Goal: Task Accomplishment & Management: Use online tool/utility

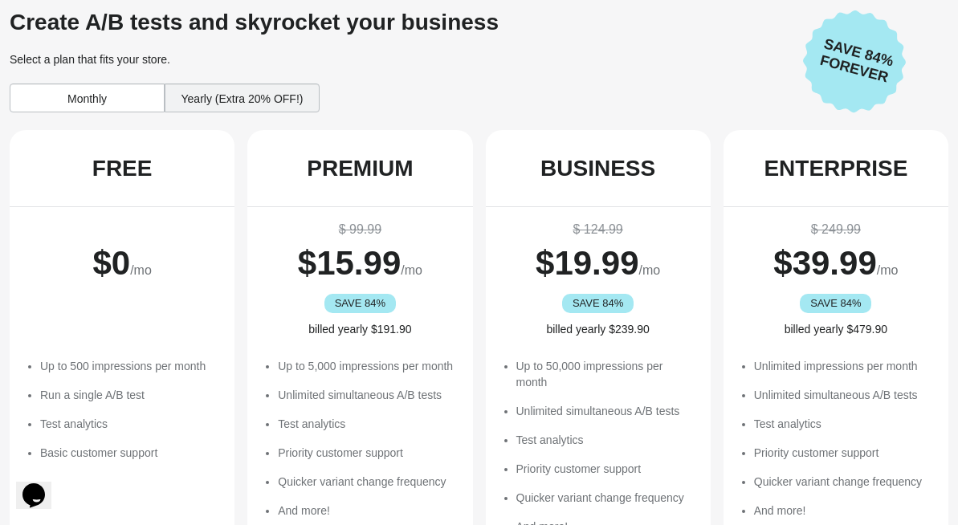
click at [92, 268] on span "$ 0" at bounding box center [111, 263] width 38 height 38
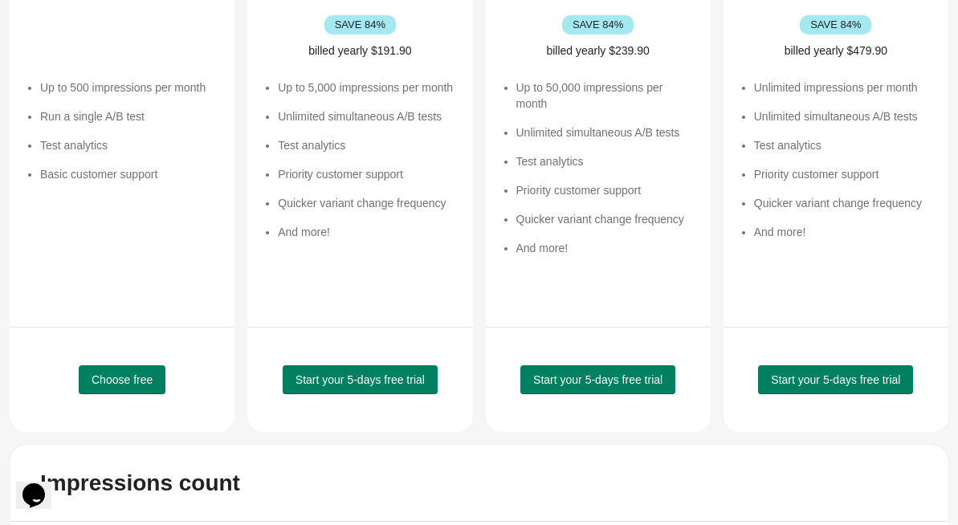
scroll to position [283, 0]
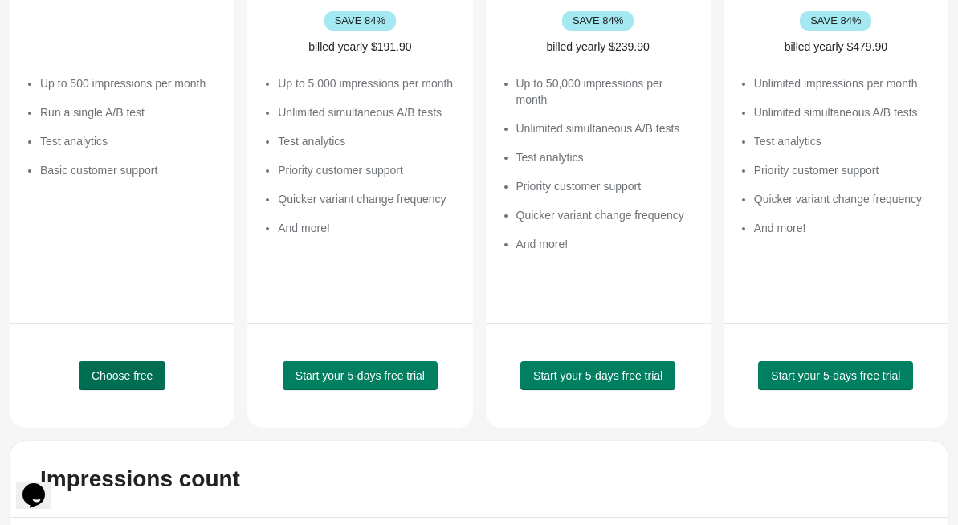
click at [116, 365] on button "Choose free" at bounding box center [122, 376] width 87 height 29
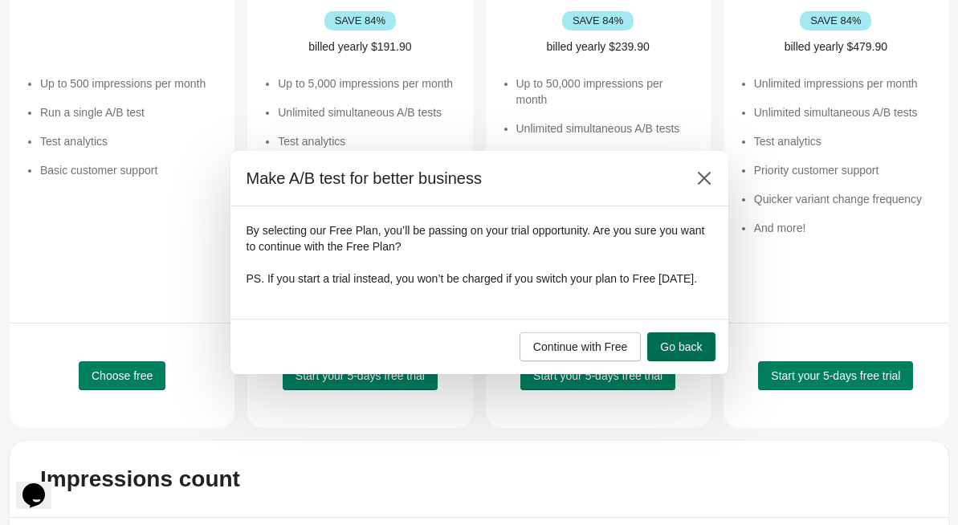
click at [679, 341] on button "Go back" at bounding box center [681, 347] width 67 height 29
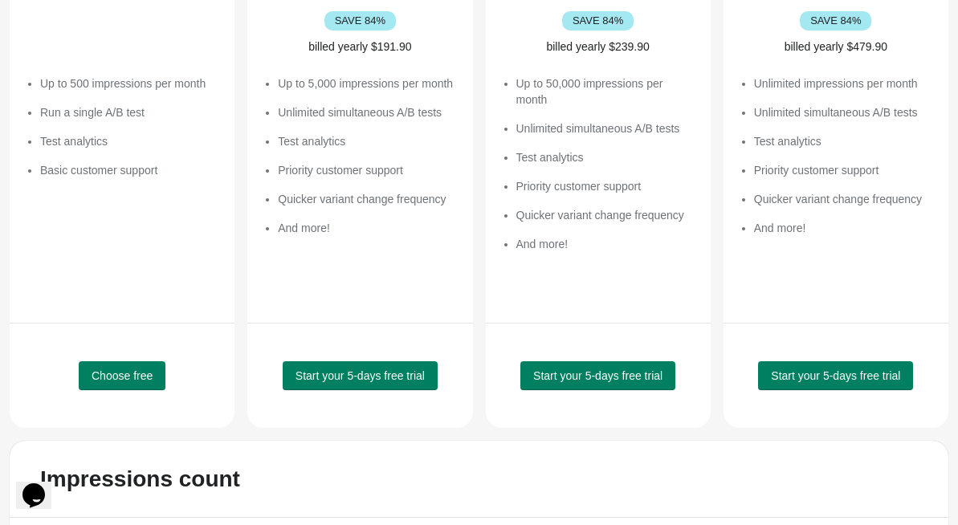
scroll to position [0, 0]
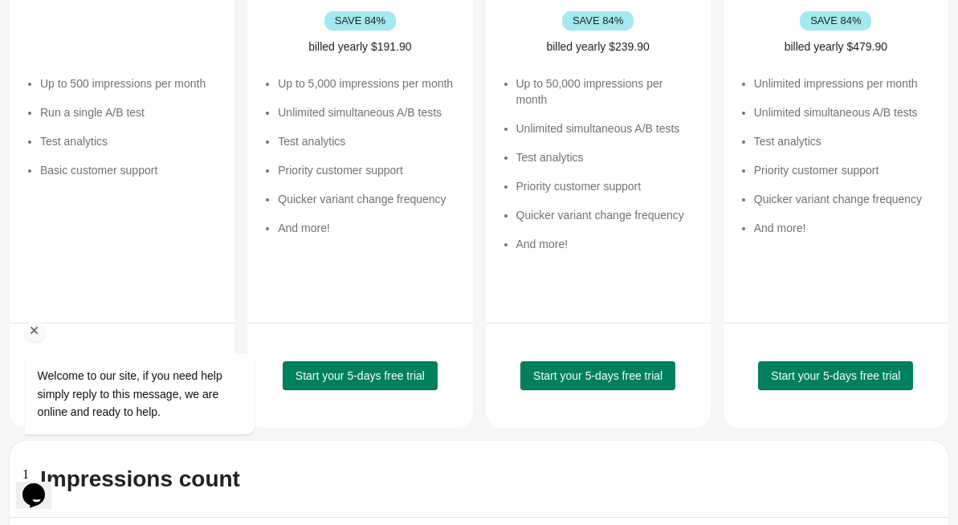
click at [35, 333] on icon "Chat attention grabber" at bounding box center [34, 331] width 14 height 14
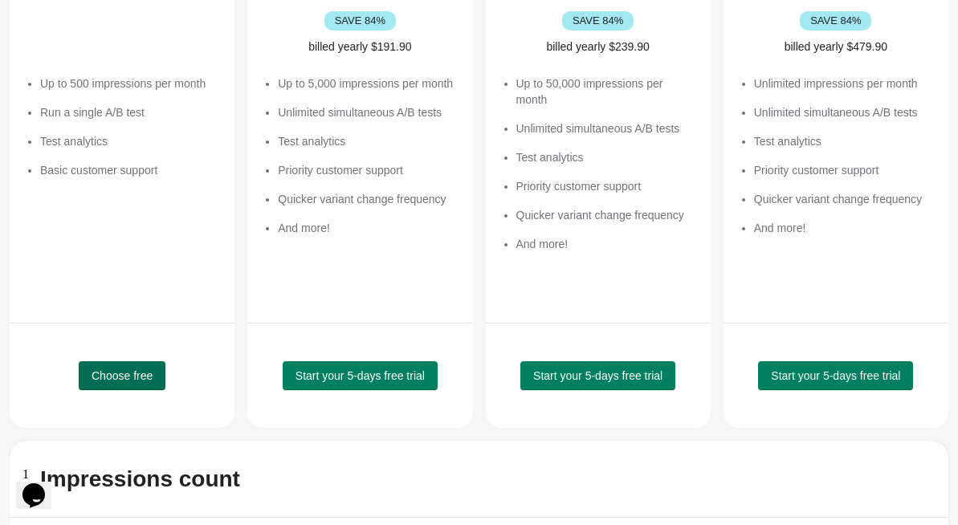
click at [126, 377] on span "Choose free" at bounding box center [122, 376] width 61 height 13
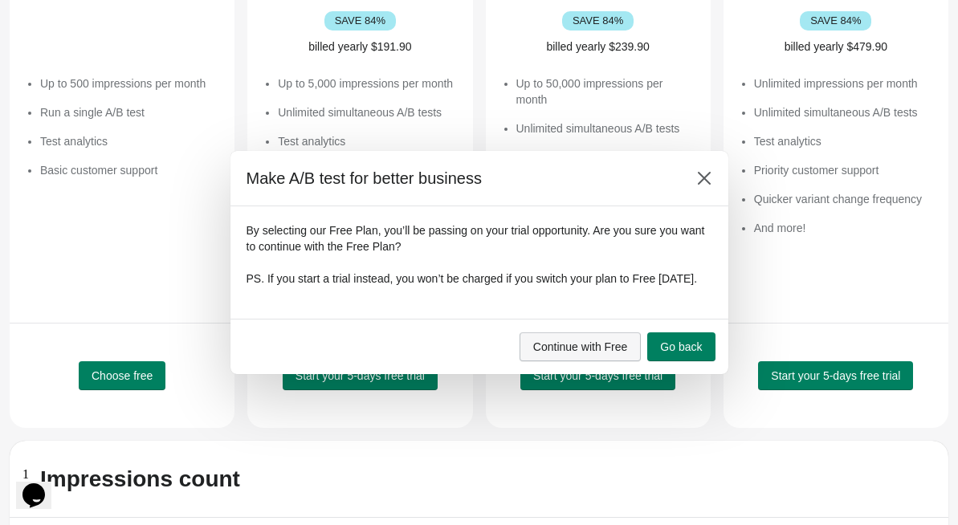
click at [595, 354] on span "Continue with Free" at bounding box center [580, 347] width 95 height 13
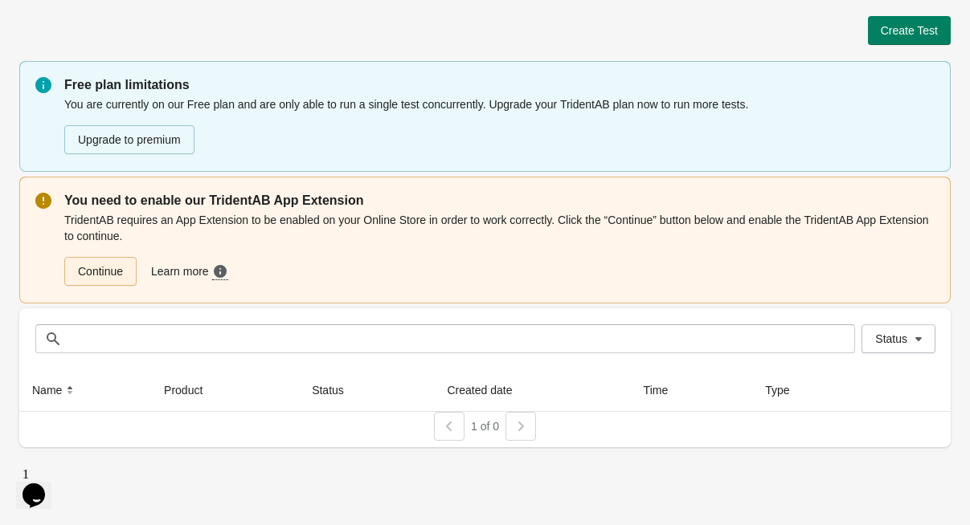
click at [113, 284] on link "Continue" at bounding box center [100, 271] width 72 height 29
click at [113, 269] on link "Continue" at bounding box center [100, 271] width 72 height 29
click at [885, 27] on span "Create Test" at bounding box center [909, 30] width 57 height 13
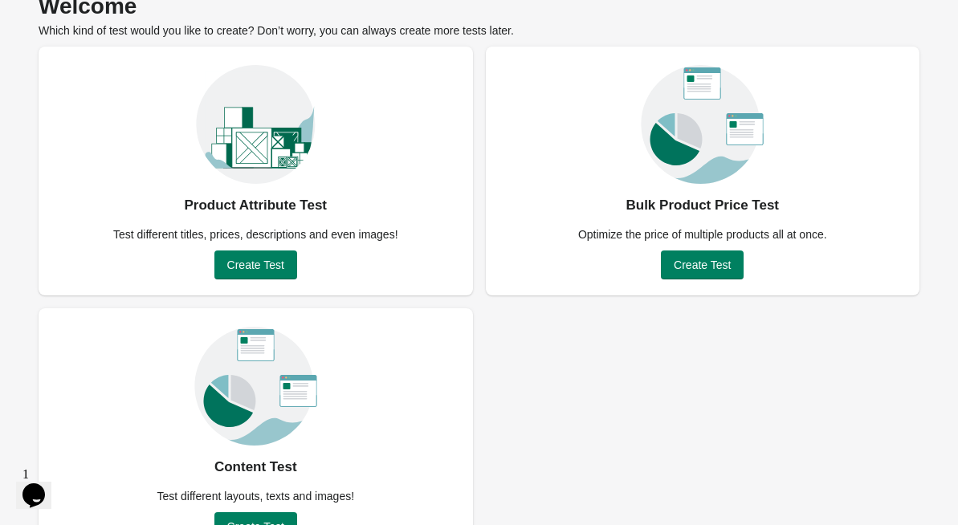
scroll to position [123, 0]
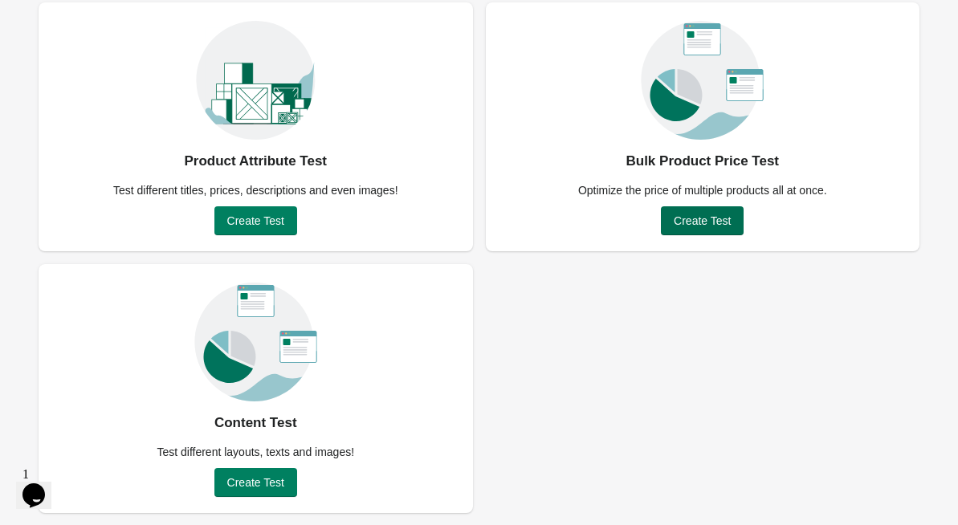
click at [695, 215] on span "Create Test" at bounding box center [702, 221] width 57 height 13
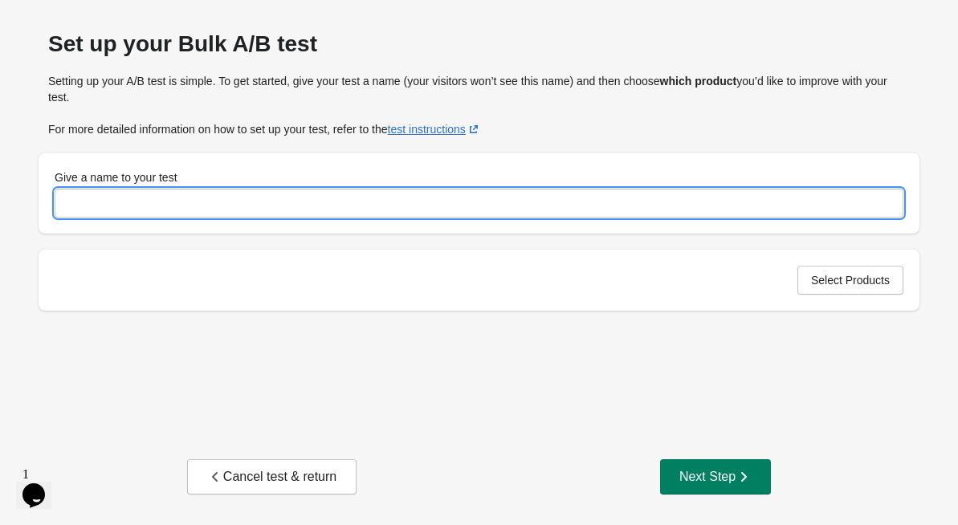
click at [226, 199] on input "Give a name to your test" at bounding box center [479, 203] width 849 height 29
type input "*******"
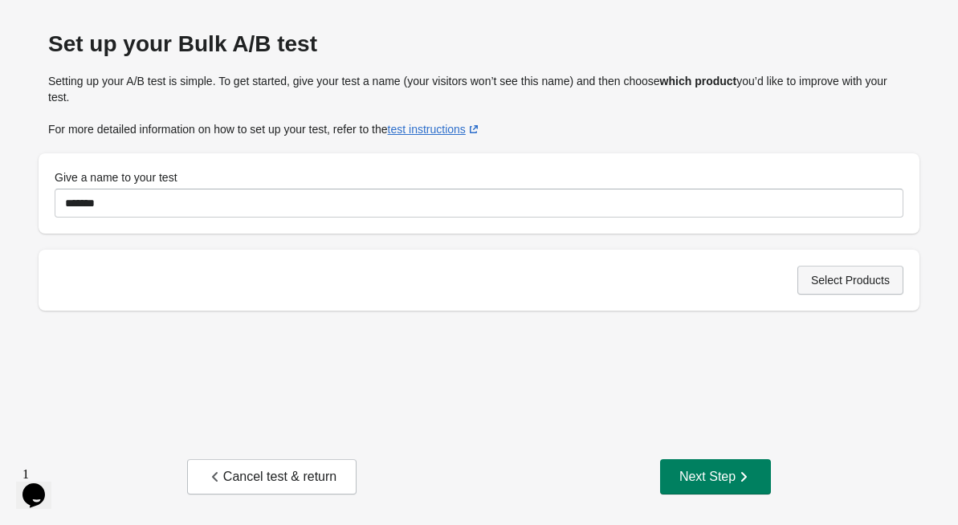
click at [818, 291] on button "Select Products" at bounding box center [851, 280] width 106 height 29
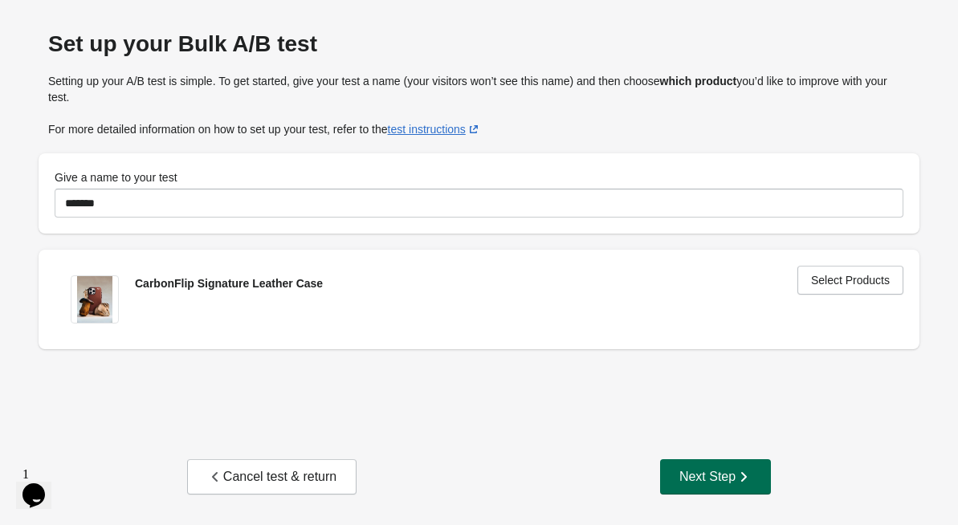
click at [697, 464] on button "Next Step" at bounding box center [715, 477] width 111 height 35
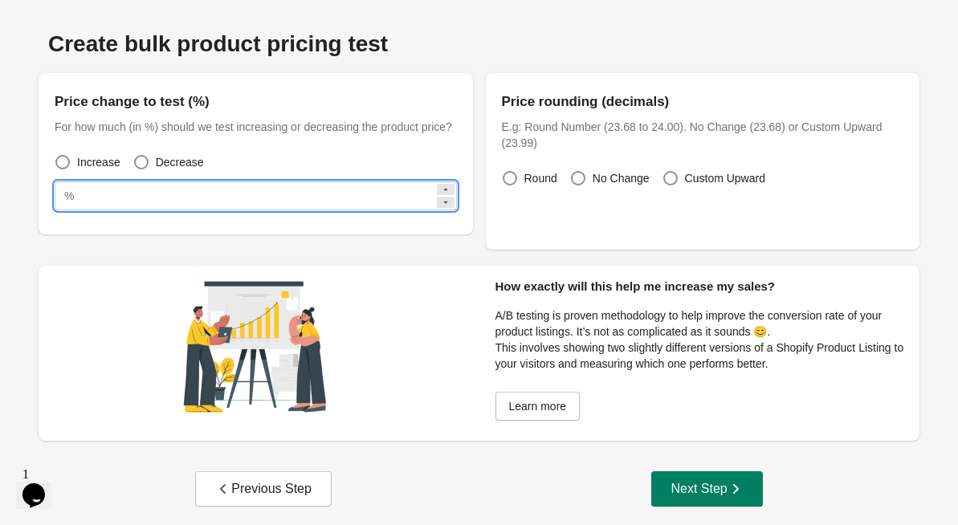
click at [327, 186] on input "**" at bounding box center [257, 196] width 354 height 29
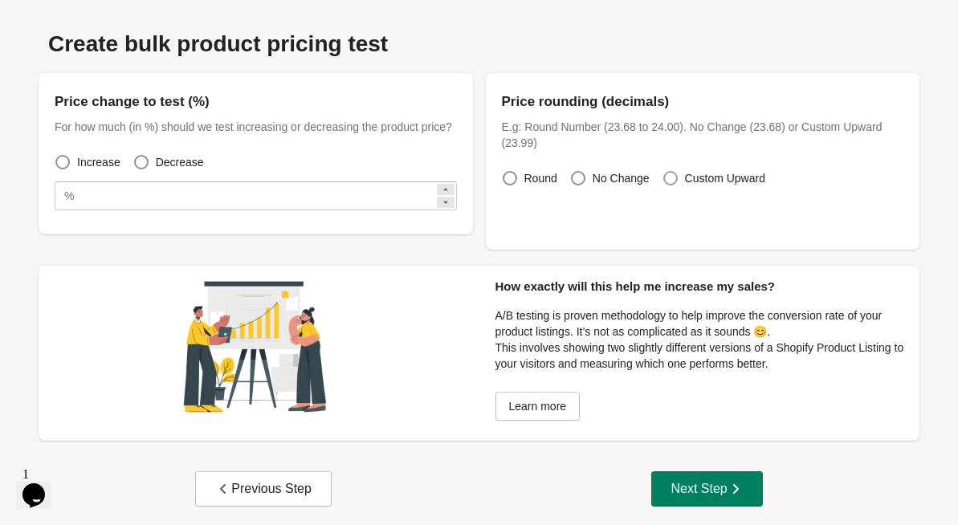
click at [688, 178] on span "Custom Upward" at bounding box center [725, 178] width 80 height 16
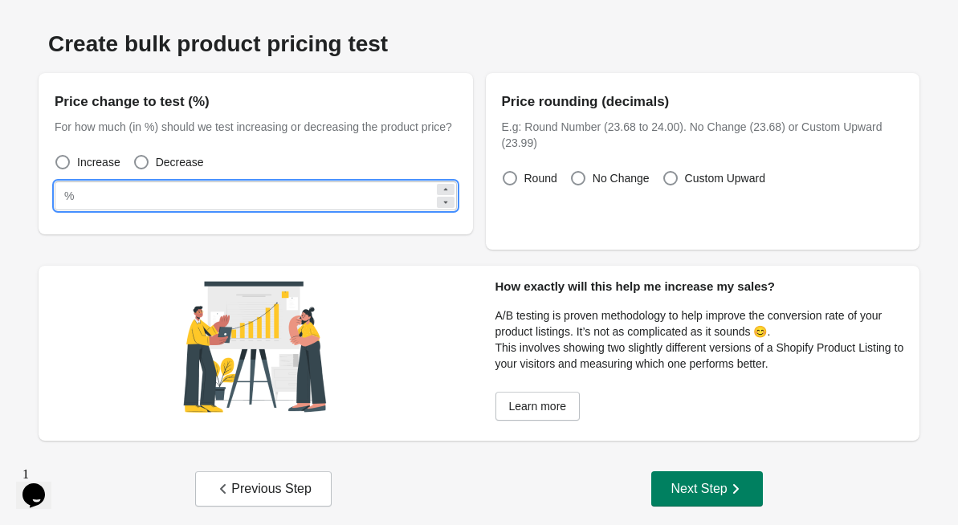
click at [275, 205] on input "**" at bounding box center [257, 196] width 354 height 29
click at [137, 165] on span at bounding box center [141, 162] width 14 height 14
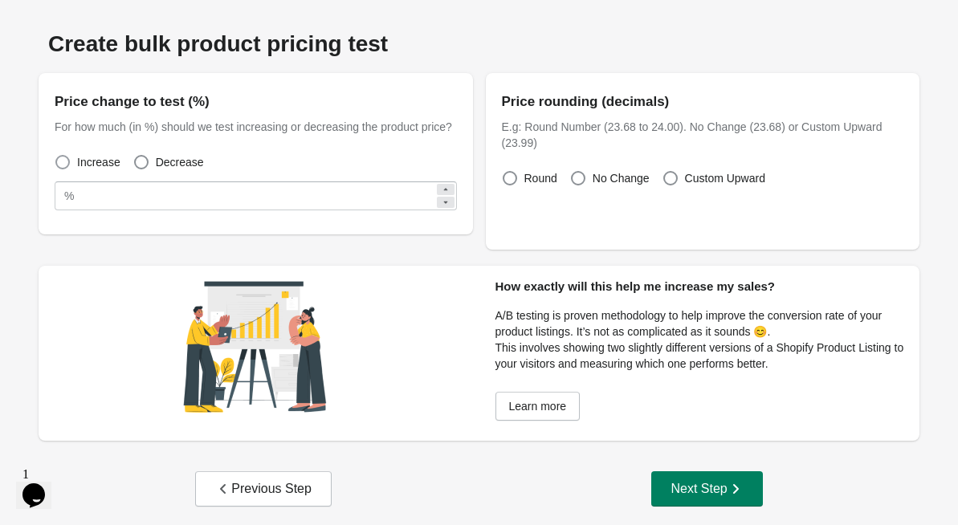
click at [77, 160] on span "Increase" at bounding box center [98, 162] width 43 height 16
click at [149, 157] on label "Decrease" at bounding box center [168, 162] width 71 height 22
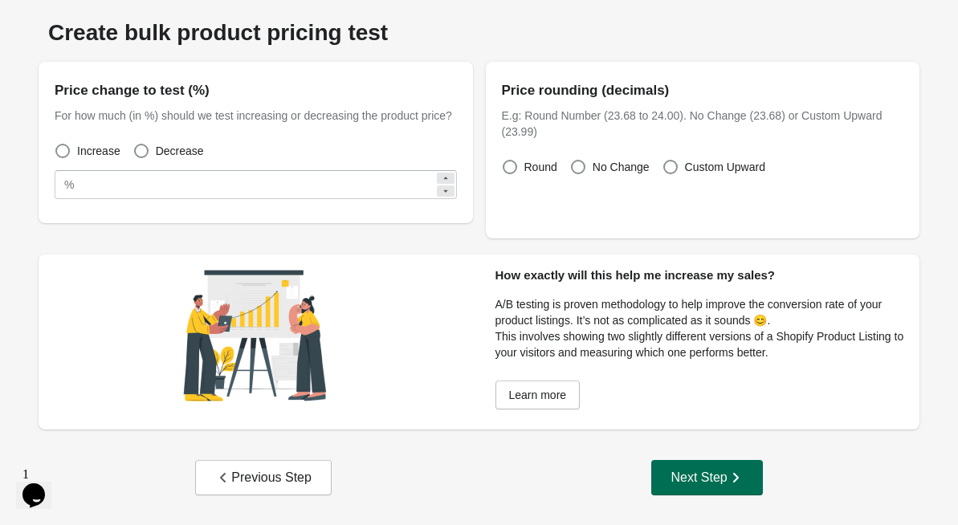
click at [709, 484] on div "Next Step" at bounding box center [707, 478] width 72 height 16
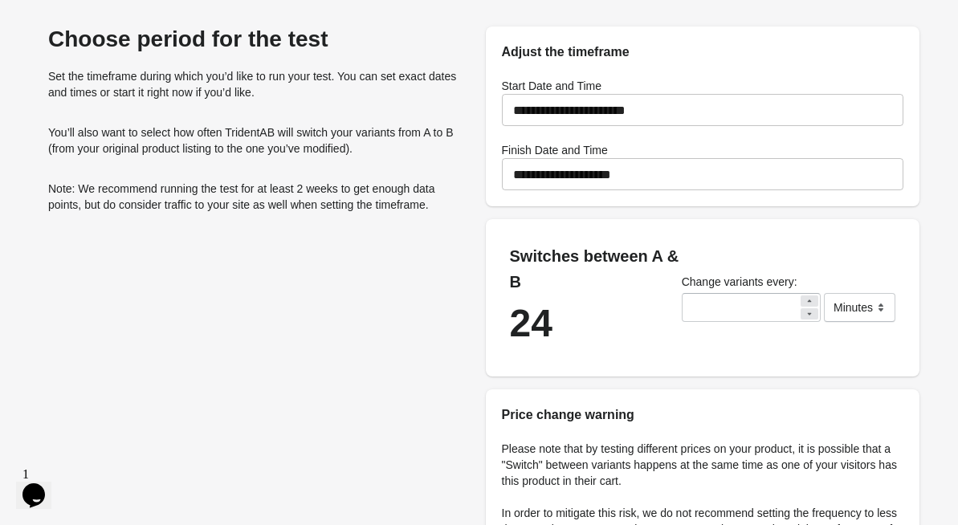
scroll to position [47, 0]
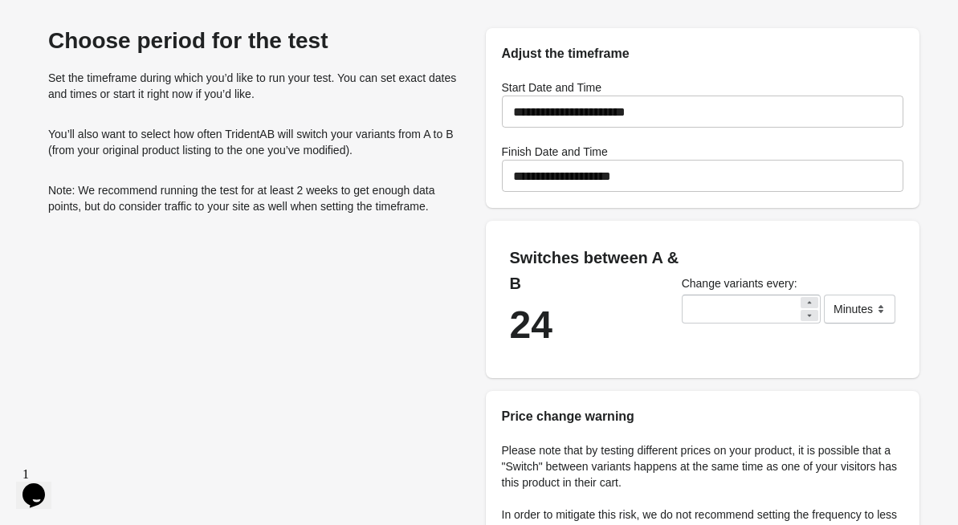
click at [558, 175] on input "**********" at bounding box center [703, 175] width 403 height 45
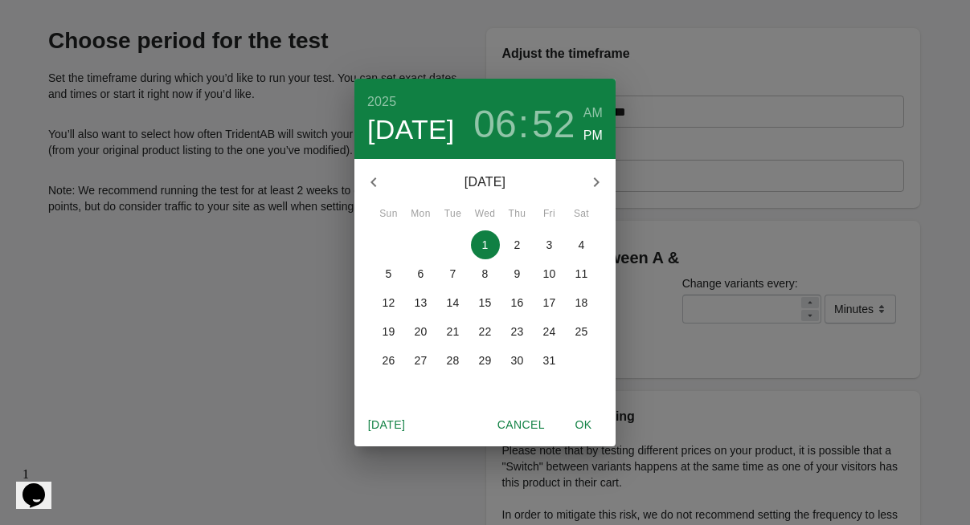
click at [390, 268] on p "5" at bounding box center [389, 274] width 6 height 16
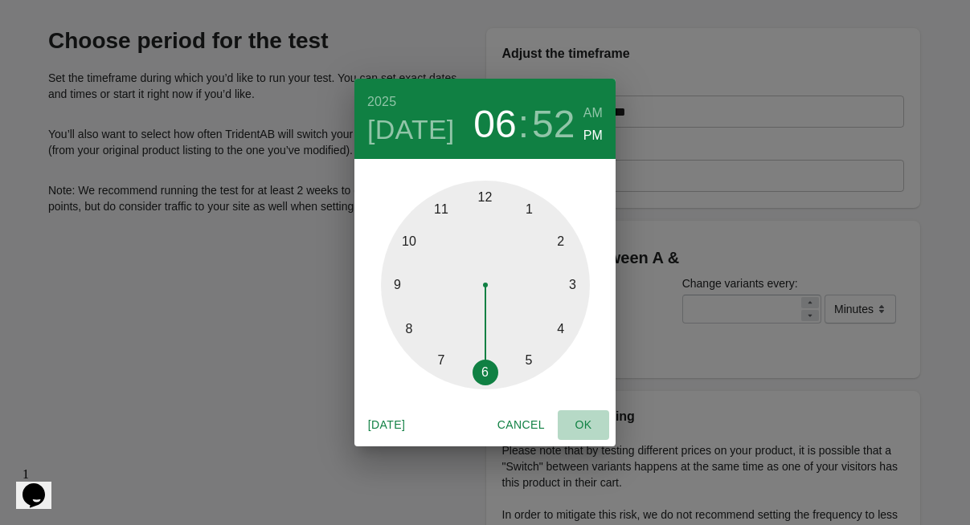
click at [586, 427] on span "OK" at bounding box center [583, 425] width 39 height 20
type input "**********"
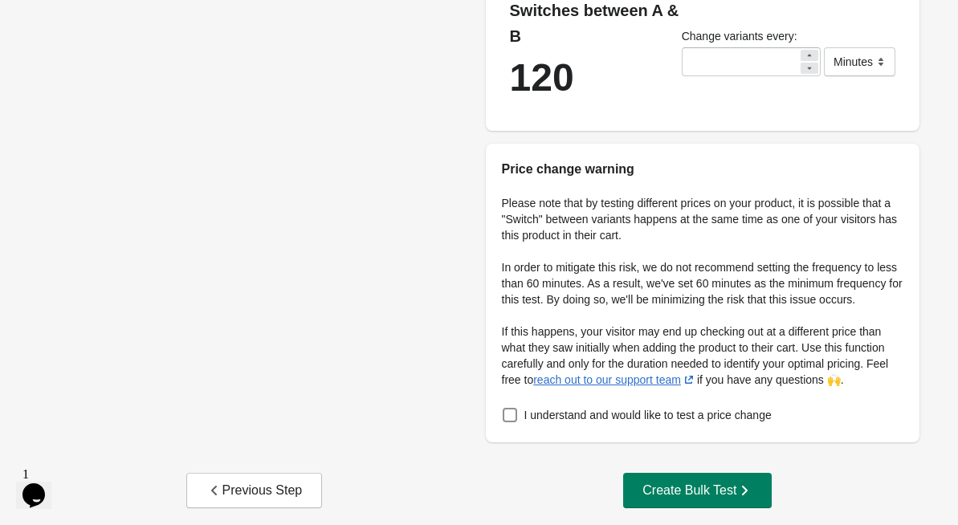
scroll to position [307, 0]
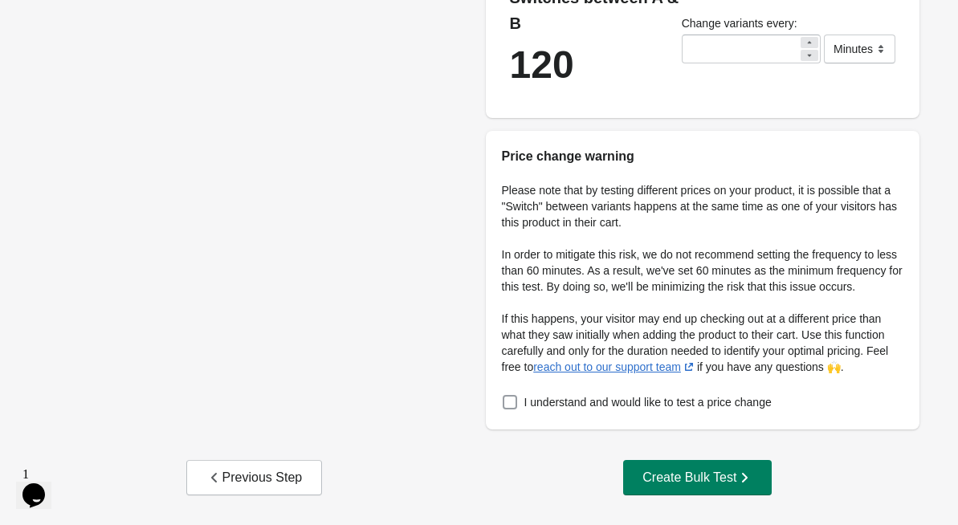
click at [527, 408] on span "I understand and would like to test a price change" at bounding box center [648, 402] width 247 height 16
click at [655, 476] on div "Create Bulk Test" at bounding box center [698, 478] width 110 height 16
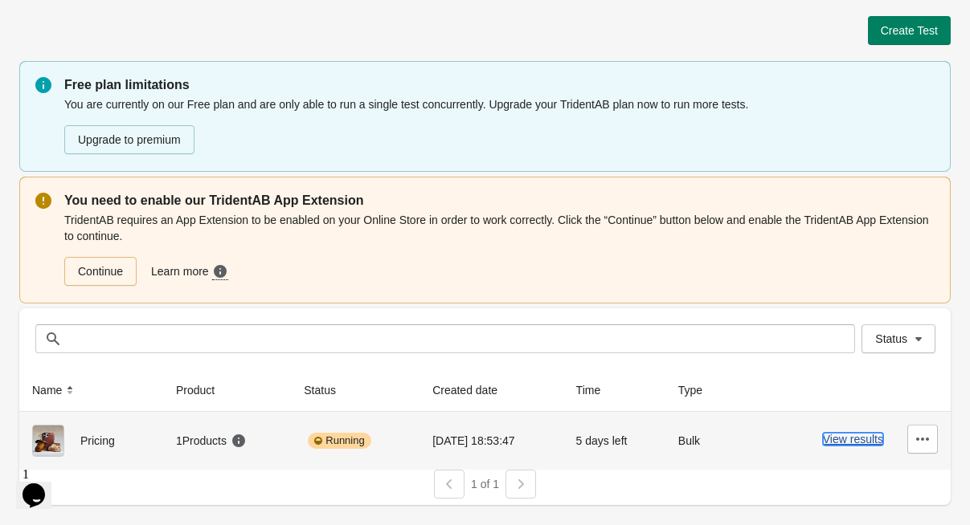
click at [840, 433] on button "View results" at bounding box center [853, 439] width 60 height 13
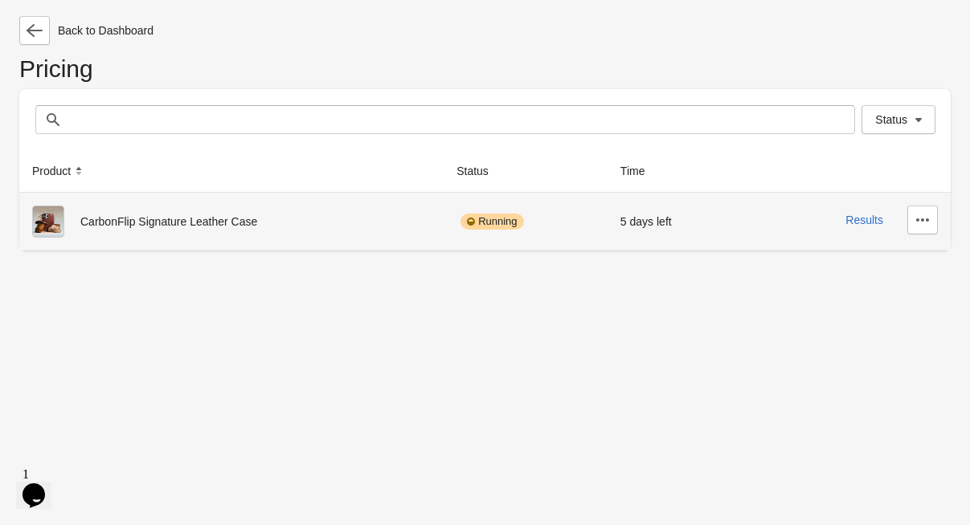
click at [403, 228] on div "CarbonFlip Signature Leather Case" at bounding box center [231, 222] width 399 height 32
click at [856, 223] on button "Results" at bounding box center [864, 220] width 38 height 13
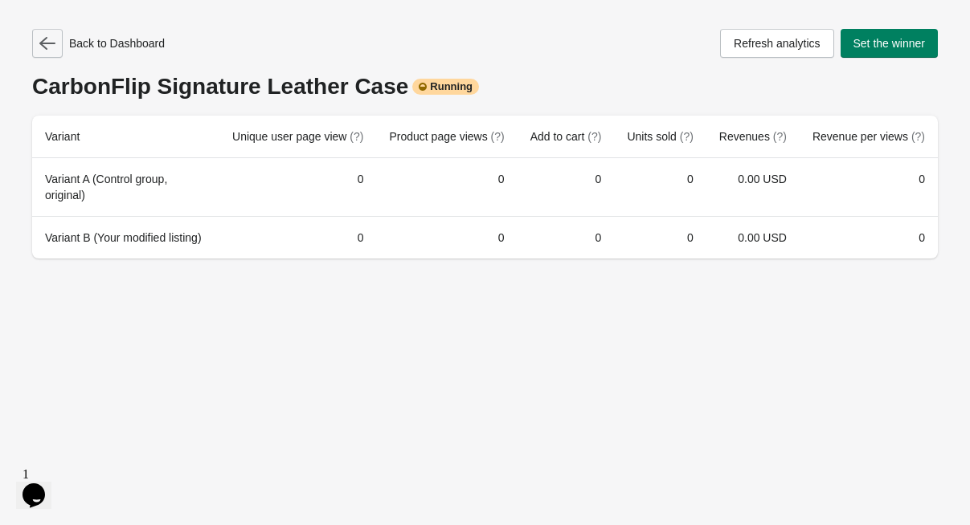
click at [46, 47] on icon "button" at bounding box center [47, 43] width 16 height 16
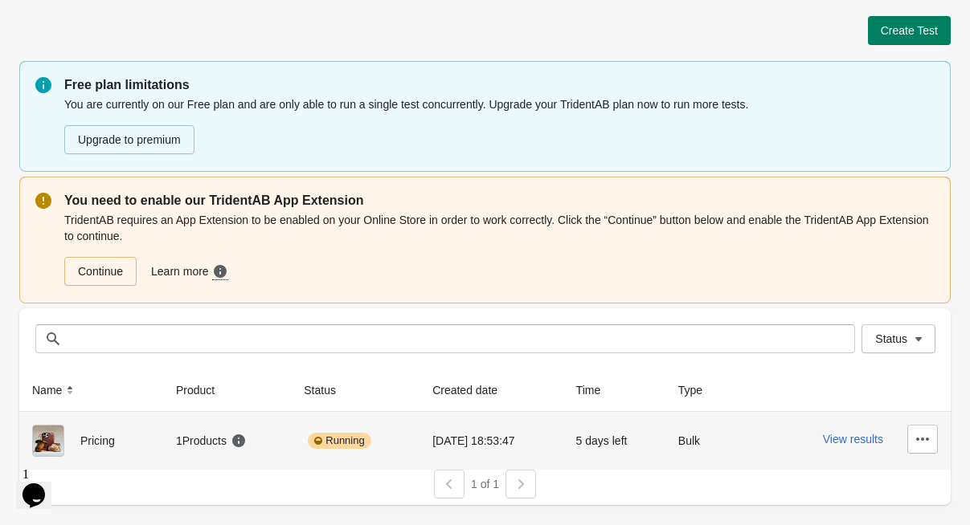
click at [945, 428] on td "View results" at bounding box center [852, 441] width 198 height 58
click at [933, 429] on button "button" at bounding box center [922, 439] width 31 height 29
click at [94, 428] on div "Pricing" at bounding box center [91, 441] width 118 height 32
click at [930, 449] on button "button" at bounding box center [922, 439] width 31 height 29
click at [918, 334] on span "Delete" at bounding box center [909, 333] width 32 height 16
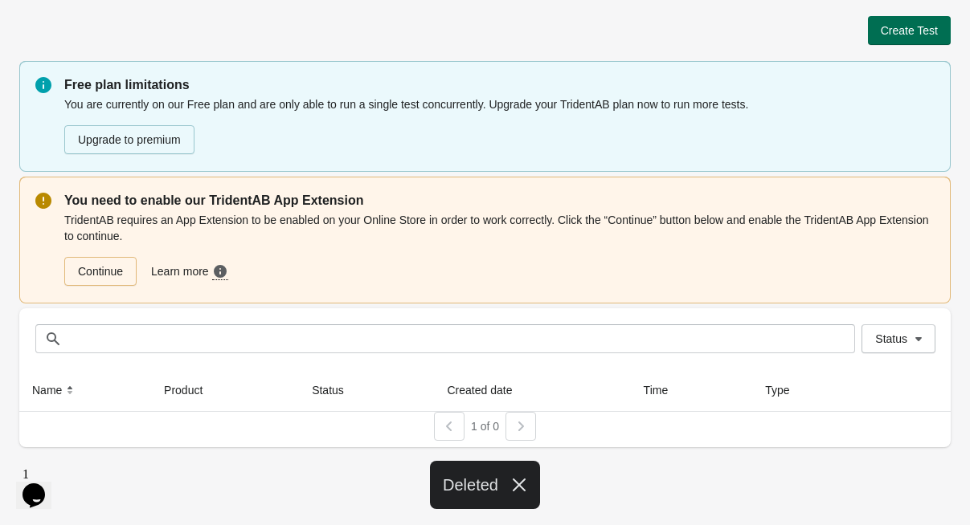
click at [882, 44] on button "Create Test" at bounding box center [909, 30] width 83 height 29
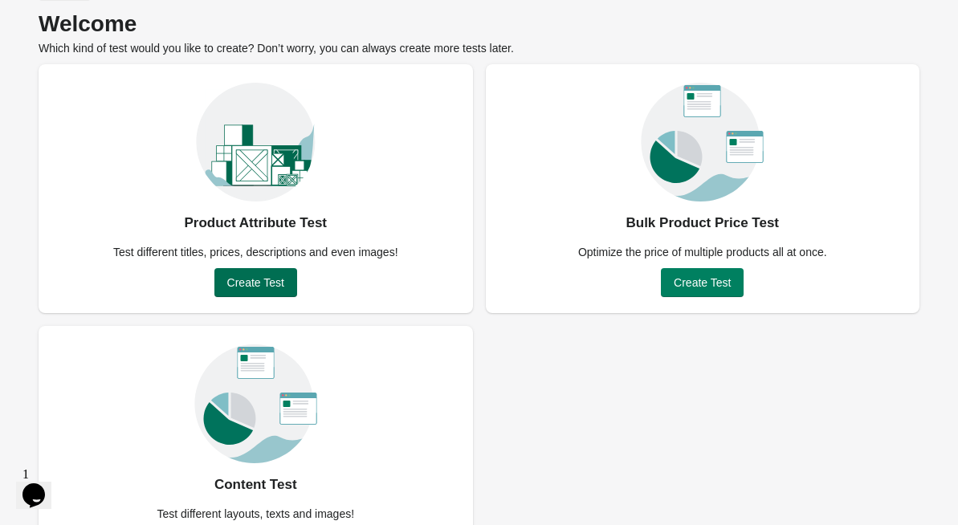
scroll to position [63, 0]
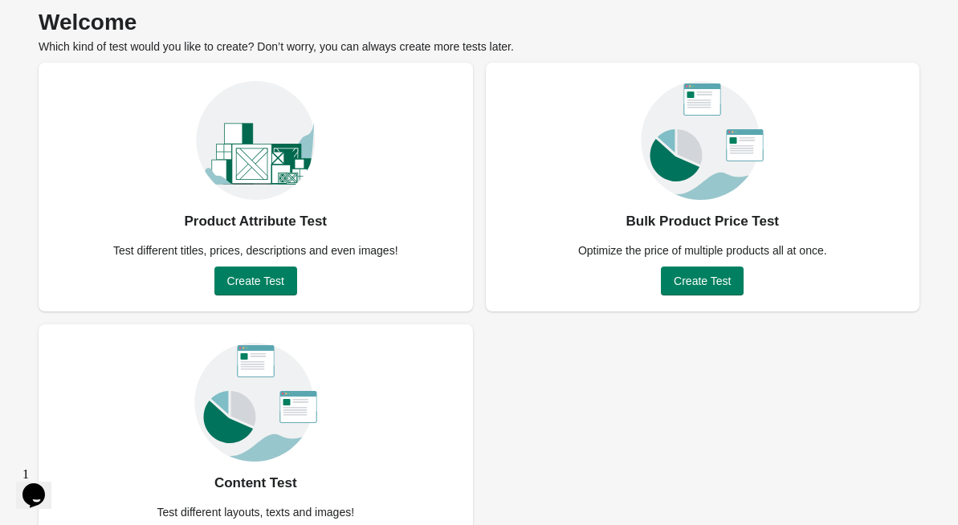
click at [264, 299] on div "Product Attribute Test Test different titles, prices, descriptions and even ima…" at bounding box center [256, 187] width 435 height 249
click at [267, 292] on button "Create Test" at bounding box center [256, 281] width 83 height 29
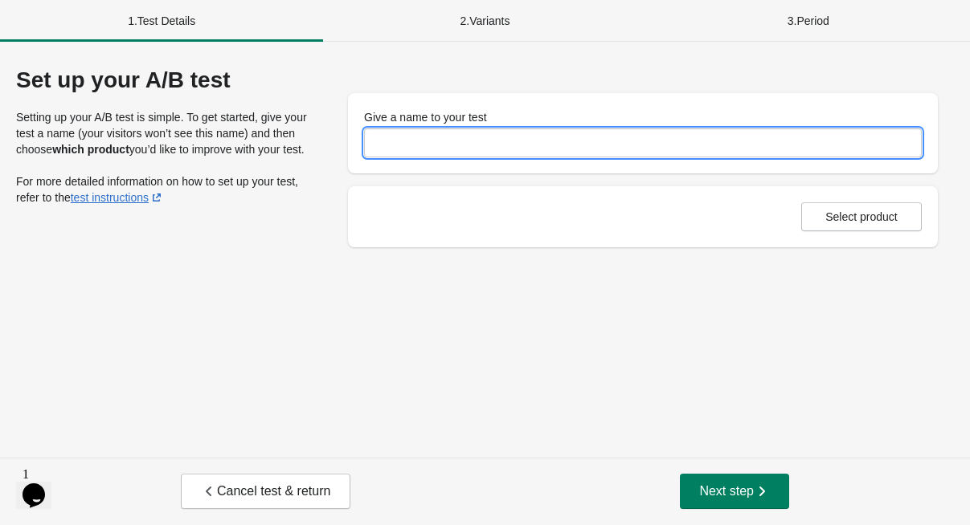
click at [426, 132] on input "Give a name to your test" at bounding box center [643, 143] width 558 height 29
type input "*****"
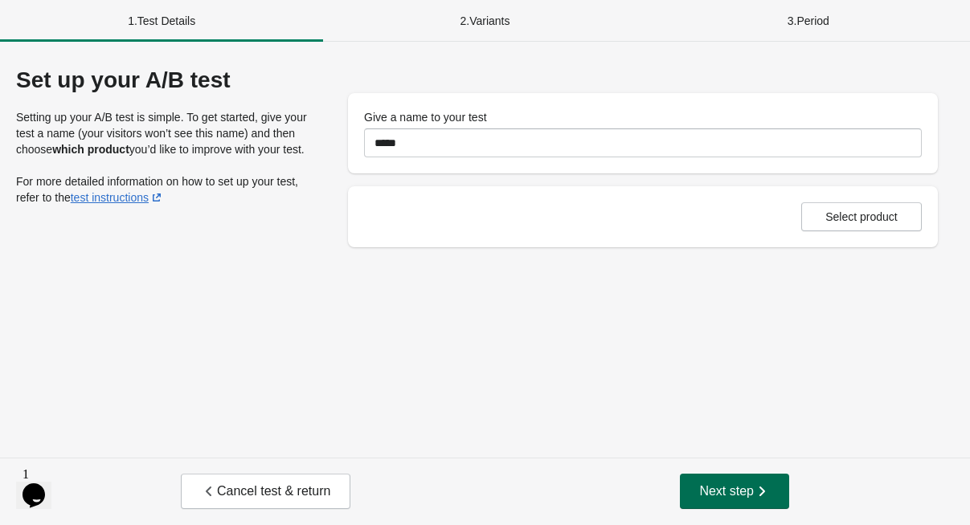
click at [734, 484] on span "Next step" at bounding box center [734, 492] width 71 height 16
click at [842, 217] on span "Select product" at bounding box center [861, 216] width 72 height 13
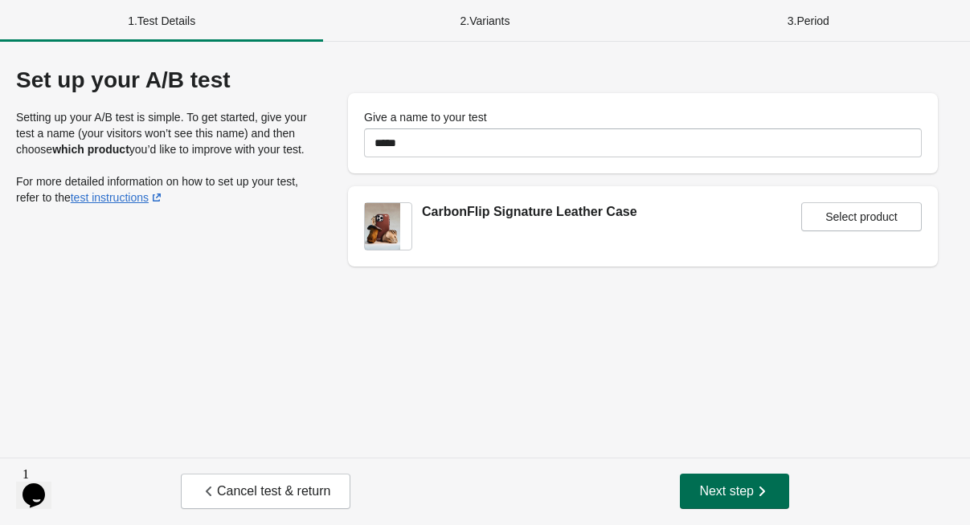
click at [738, 492] on span "Next step" at bounding box center [734, 492] width 71 height 16
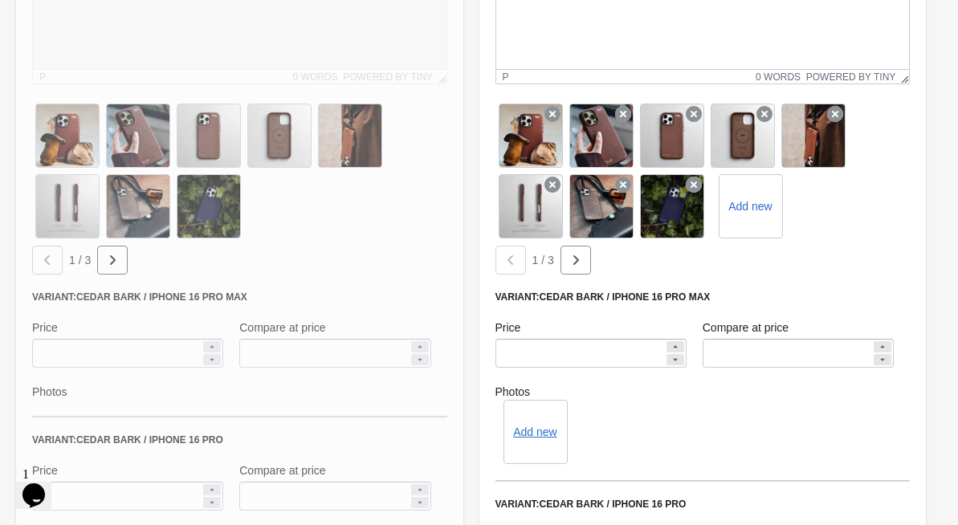
scroll to position [489, 0]
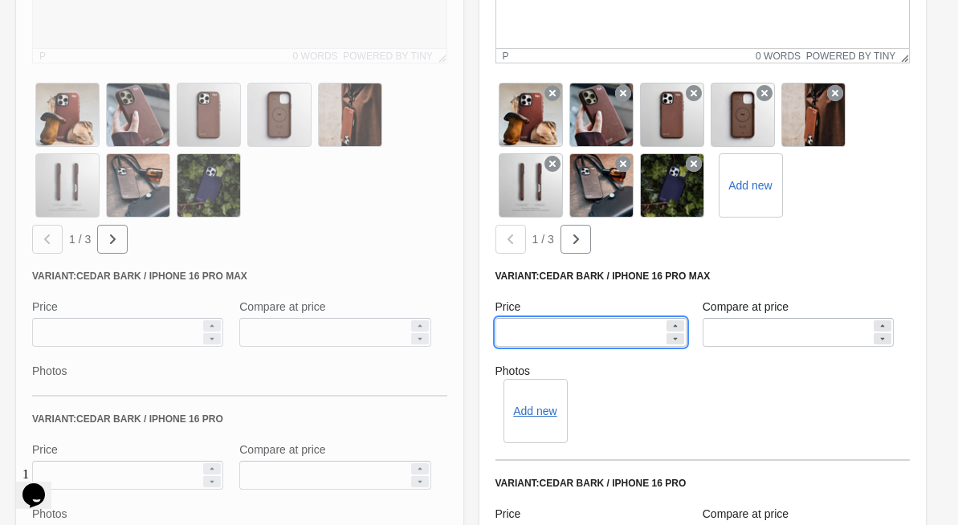
click at [639, 337] on input "*****" at bounding box center [580, 332] width 169 height 29
drag, startPoint x: 639, startPoint y: 337, endPoint x: 430, endPoint y: 325, distance: 209.2
click at [430, 325] on div "**********" at bounding box center [471, 335] width 926 height 1219
type input "*****"
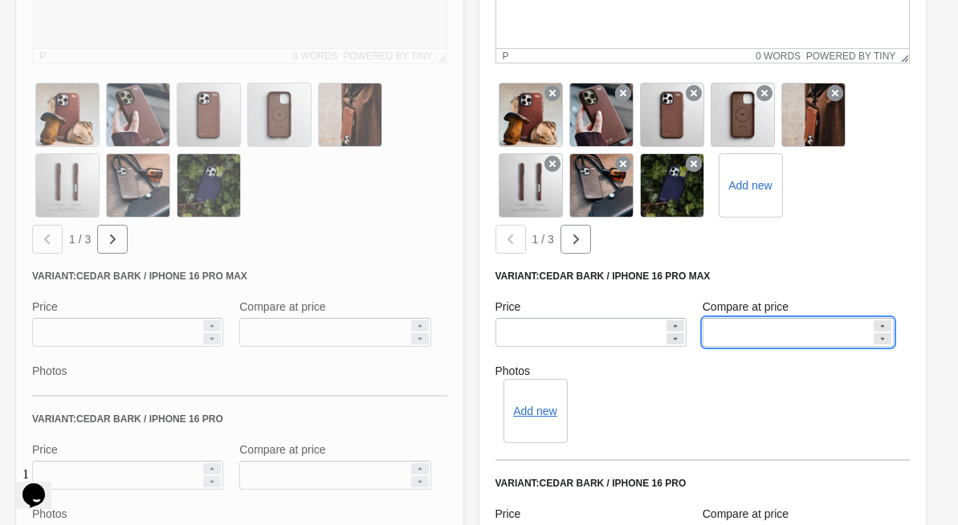
click at [723, 335] on input "*****" at bounding box center [787, 332] width 169 height 29
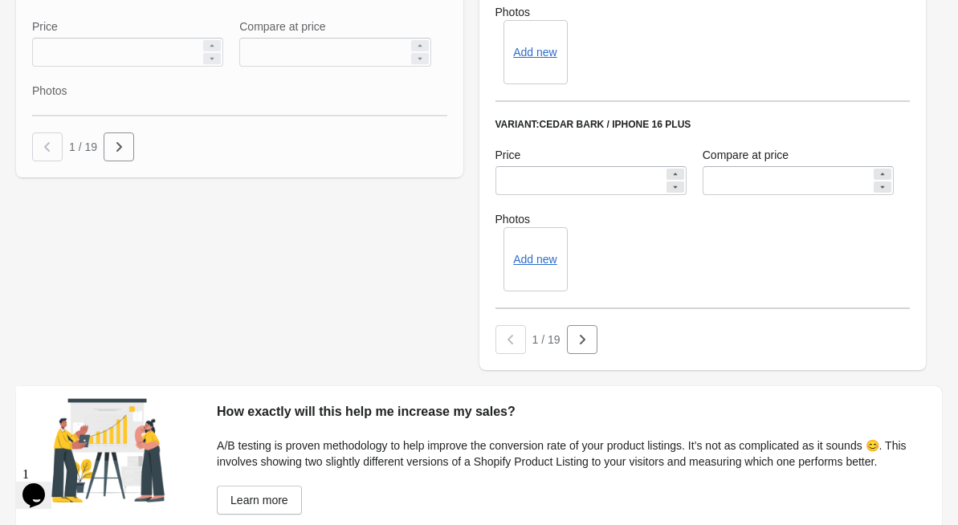
scroll to position [1143, 0]
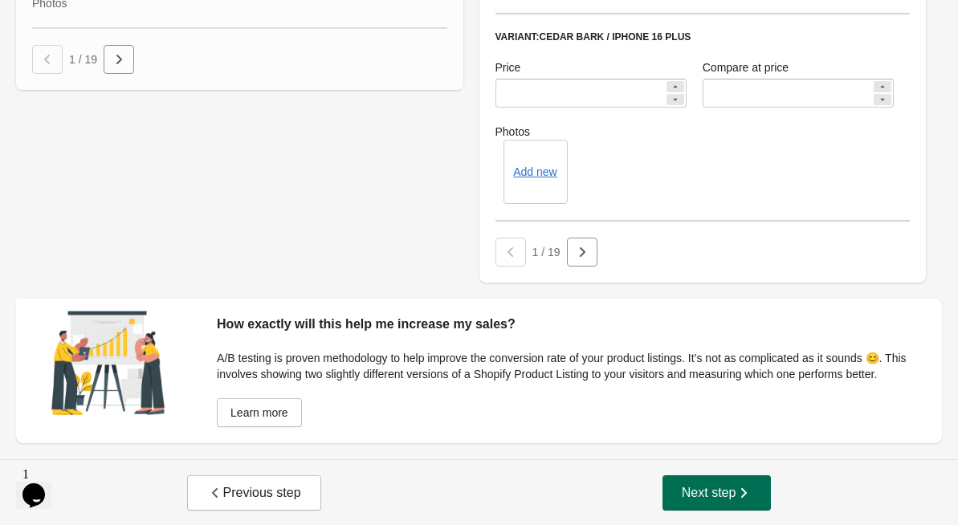
type input "*****"
click at [746, 492] on icon "button" at bounding box center [745, 493] width 6 height 10
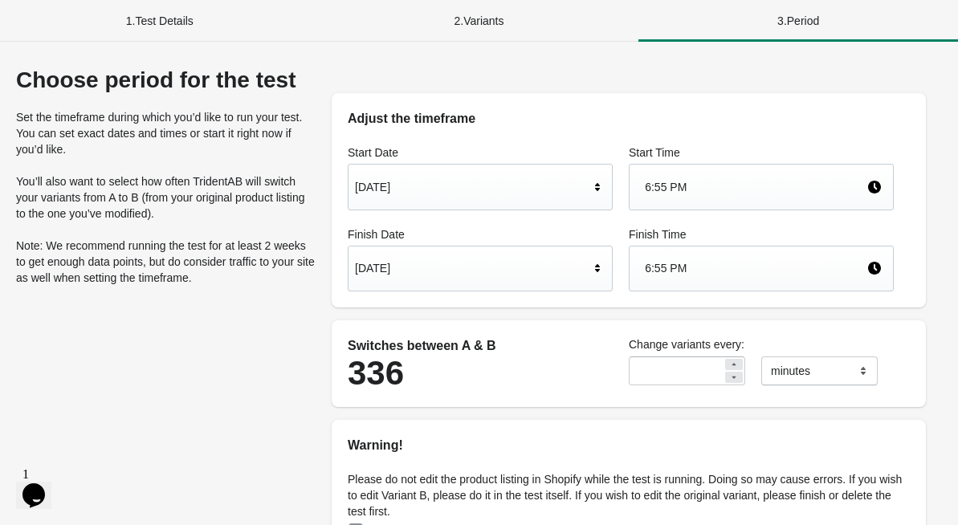
scroll to position [25, 0]
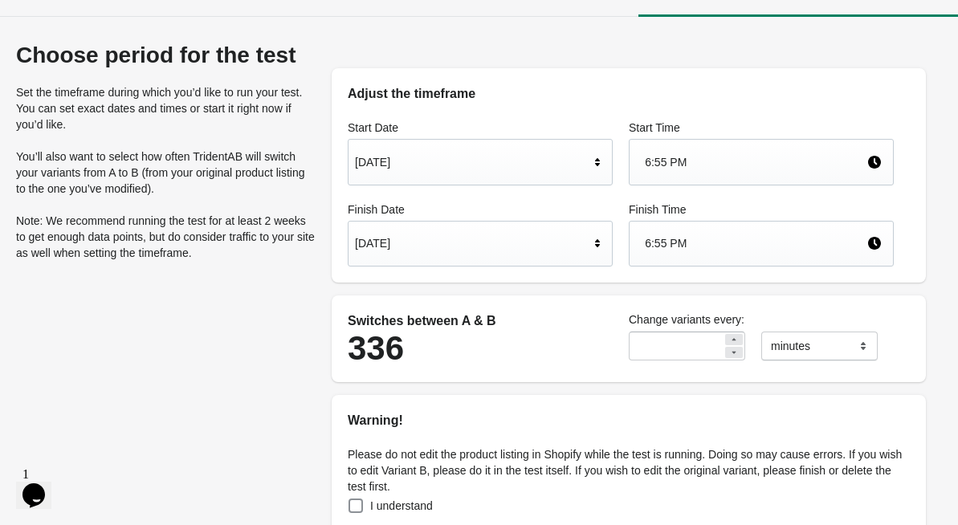
click at [560, 244] on div "[DATE]" at bounding box center [472, 243] width 235 height 31
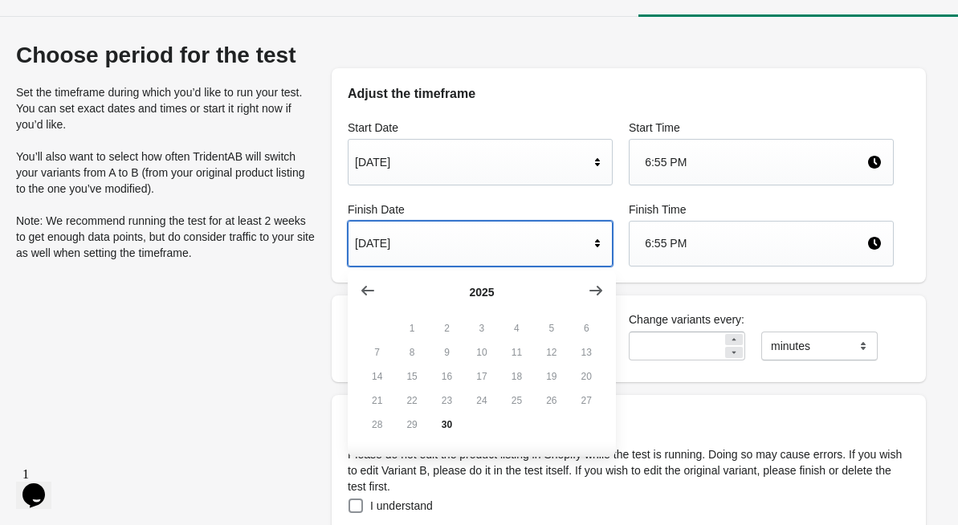
click at [431, 336] on button "2" at bounding box center [447, 329] width 35 height 24
click at [457, 410] on button "23" at bounding box center [447, 401] width 35 height 24
click at [601, 296] on icon "button" at bounding box center [596, 291] width 16 height 16
click at [481, 349] on button "8" at bounding box center [481, 353] width 35 height 24
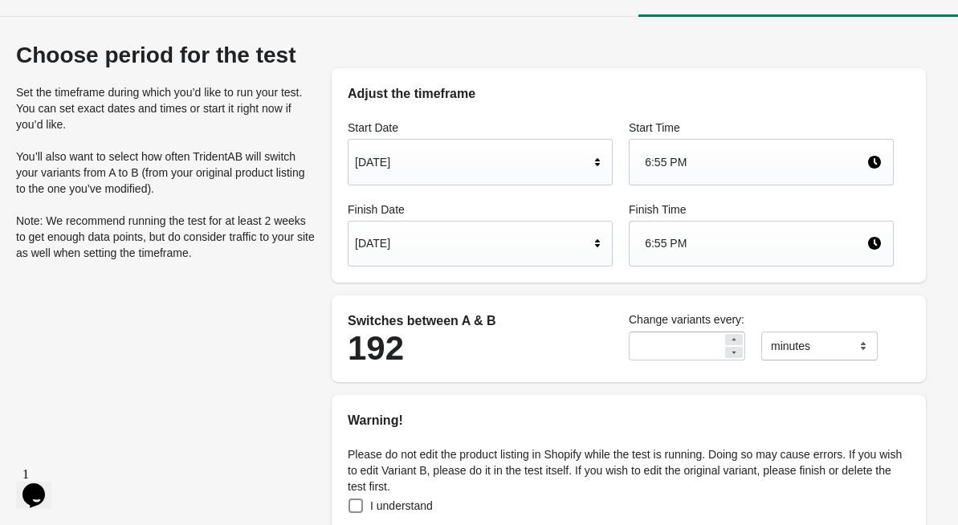
click at [607, 230] on div "[DATE]" at bounding box center [480, 244] width 265 height 47
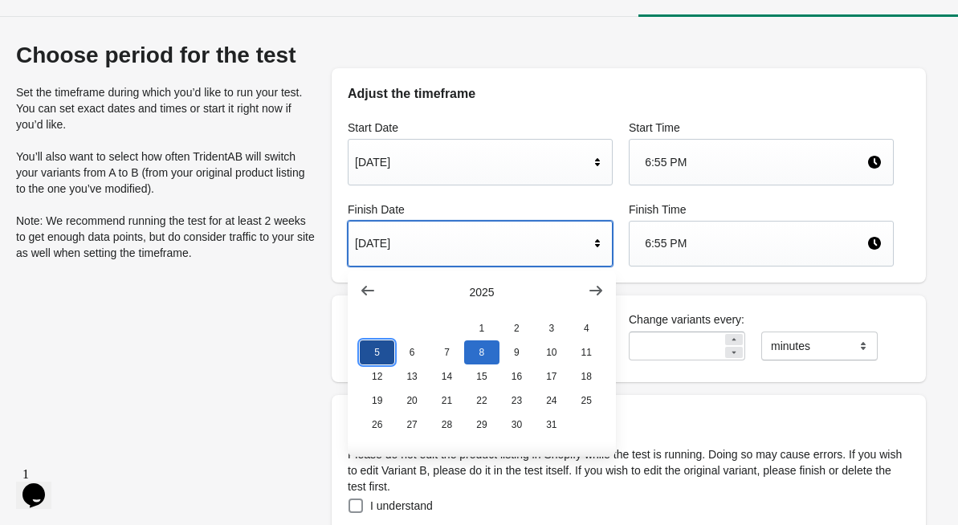
click at [387, 353] on button "5" at bounding box center [377, 353] width 35 height 24
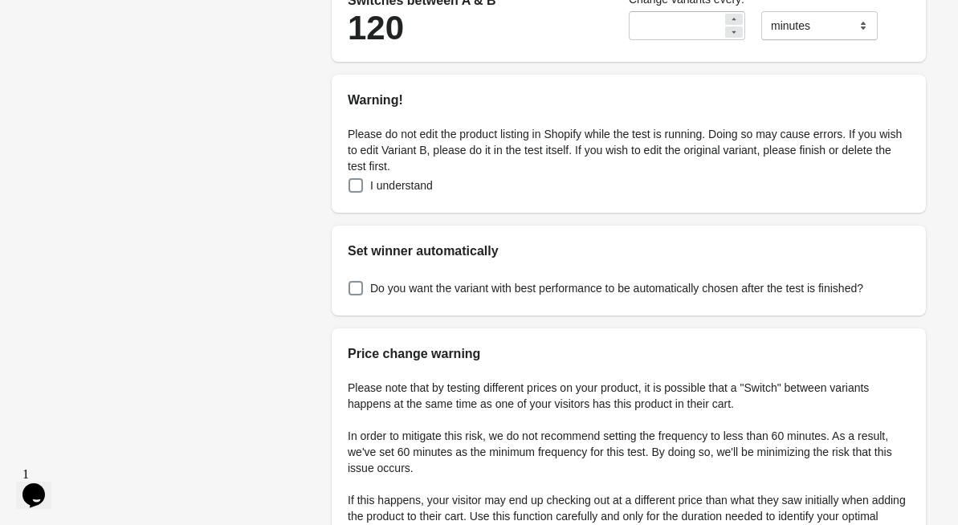
scroll to position [482, 0]
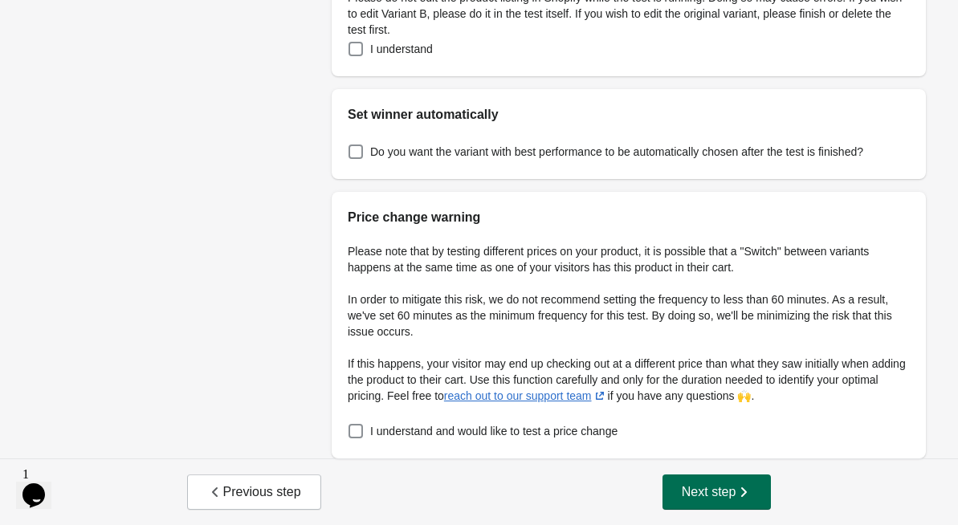
click at [709, 493] on span "Next step" at bounding box center [717, 492] width 71 height 16
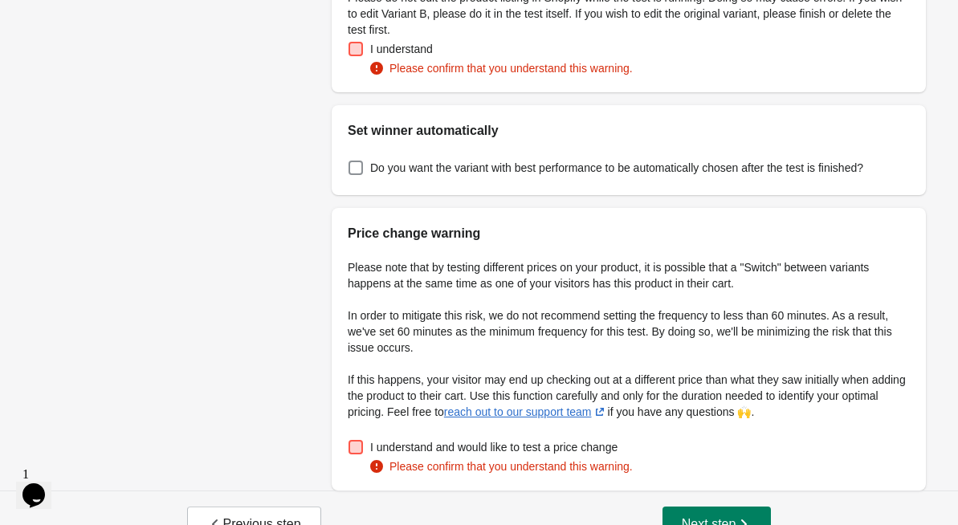
click at [360, 54] on span at bounding box center [356, 49] width 14 height 14
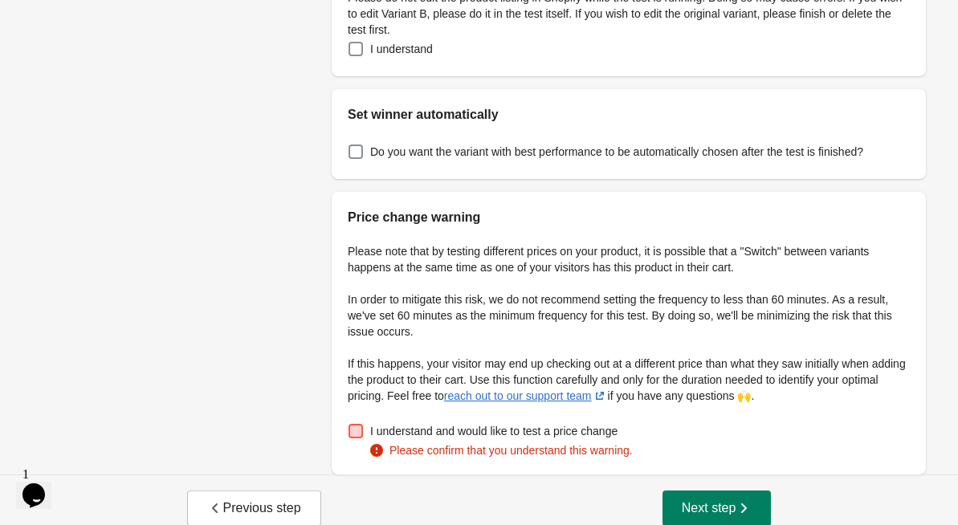
click at [354, 432] on span at bounding box center [356, 431] width 14 height 14
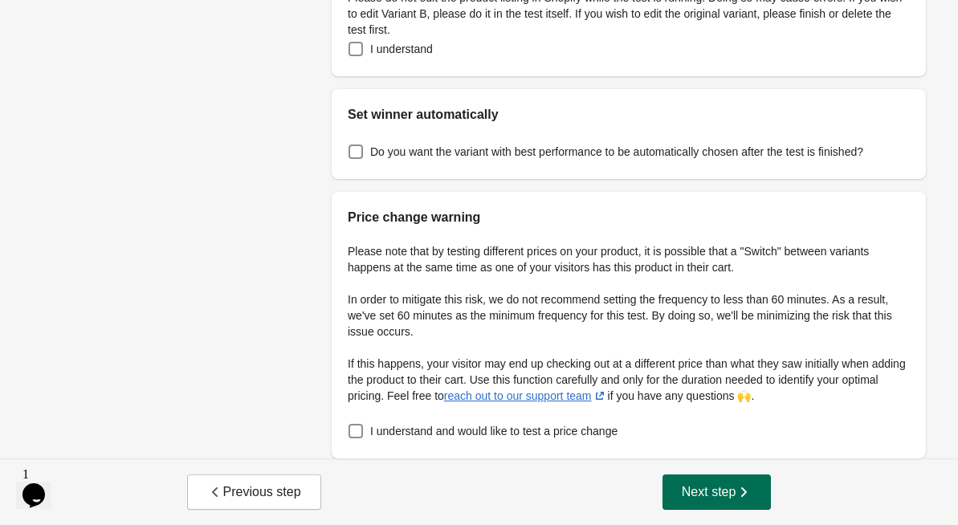
click at [743, 497] on icon "button" at bounding box center [744, 492] width 16 height 16
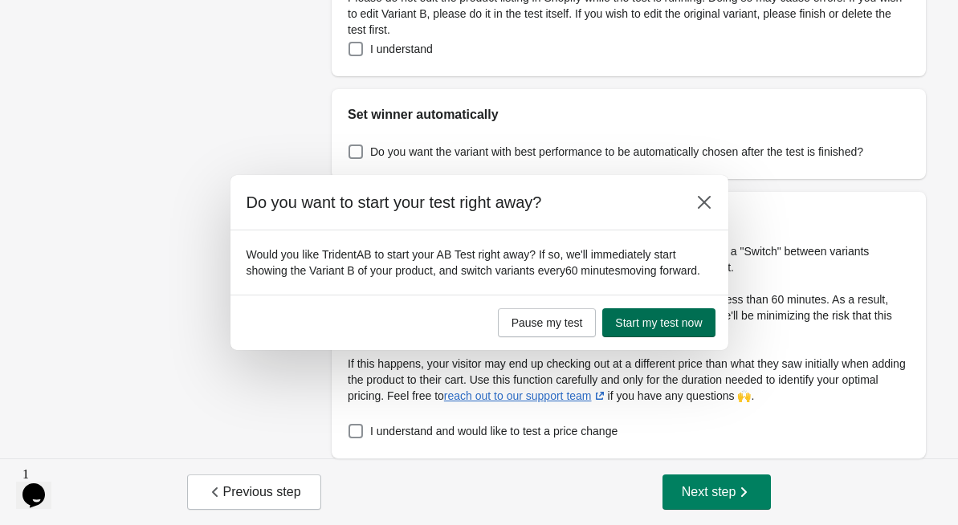
click at [677, 325] on span "Start my test now" at bounding box center [658, 323] width 87 height 13
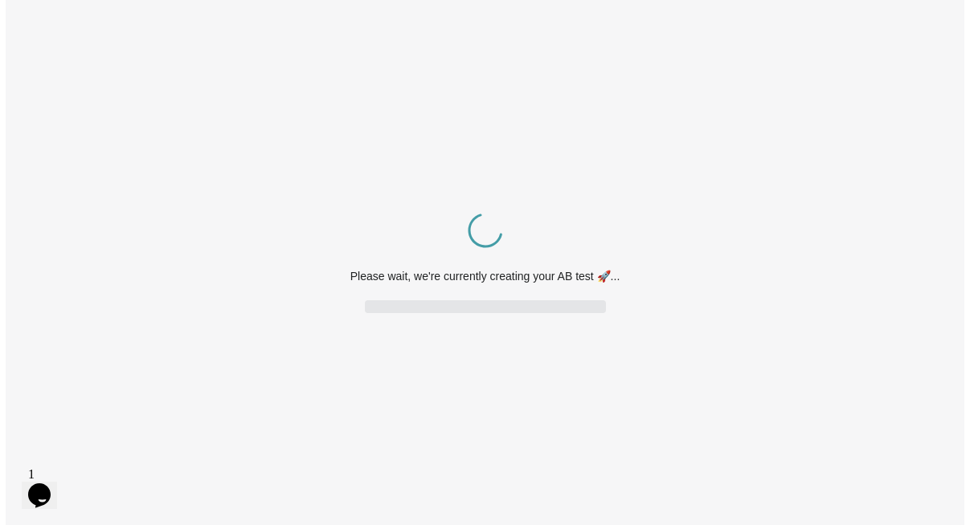
scroll to position [0, 0]
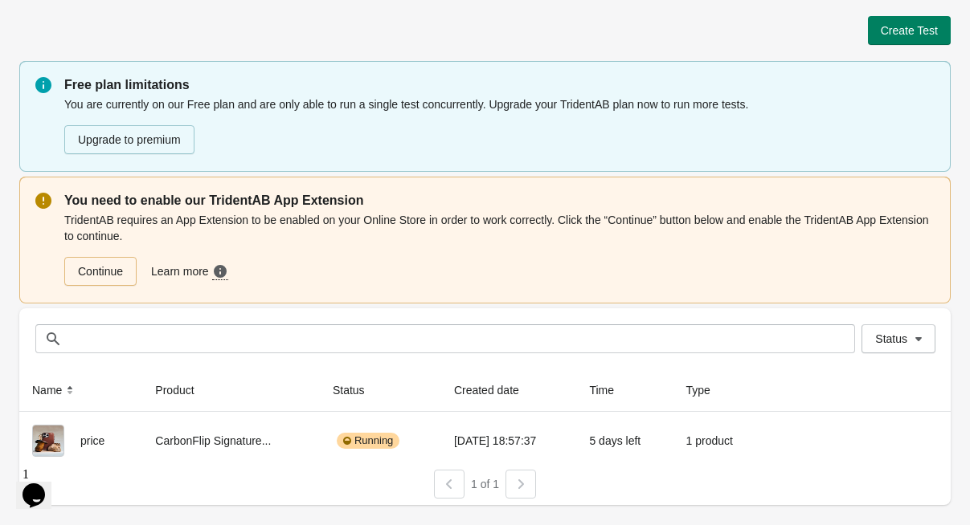
click at [427, 22] on div "Create Test" at bounding box center [484, 30] width 931 height 29
